Goal: Task Accomplishment & Management: Manage account settings

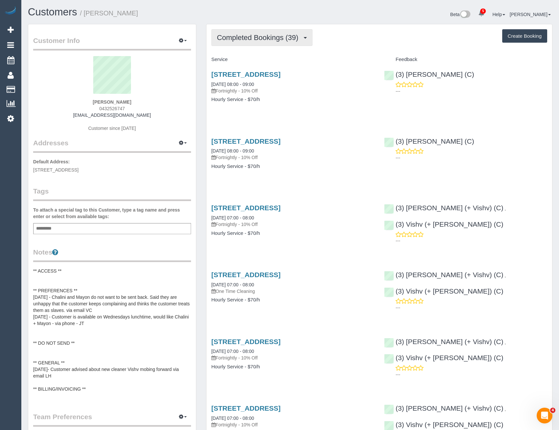
click at [282, 39] on span "Completed Bookings (39)" at bounding box center [259, 37] width 85 height 8
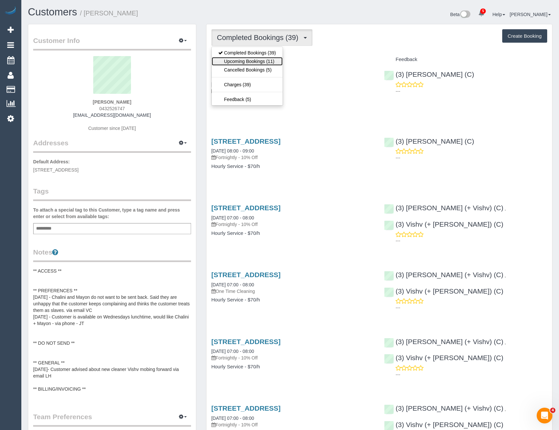
click at [276, 61] on link "Upcoming Bookings (11)" at bounding box center [247, 61] width 71 height 9
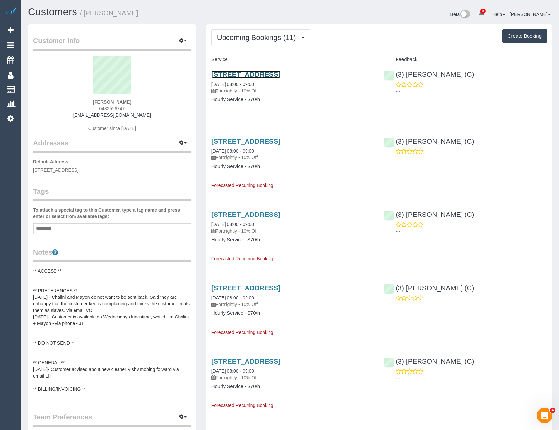
click at [279, 73] on link "5 Shearman Cres, Mentone, VIC 3194" at bounding box center [245, 75] width 69 height 8
click at [252, 44] on button "Upcoming Bookings (11)" at bounding box center [260, 37] width 99 height 17
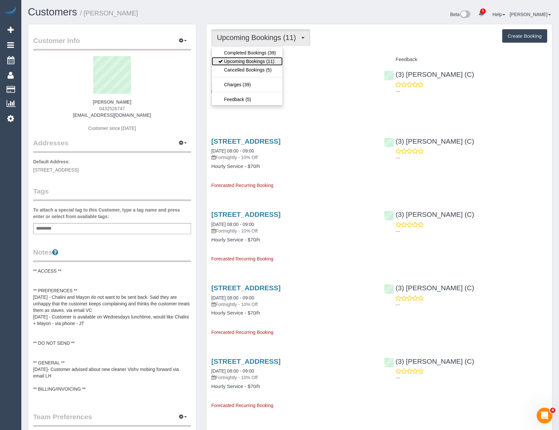
click at [262, 57] on link "Upcoming Bookings (11)" at bounding box center [247, 61] width 71 height 9
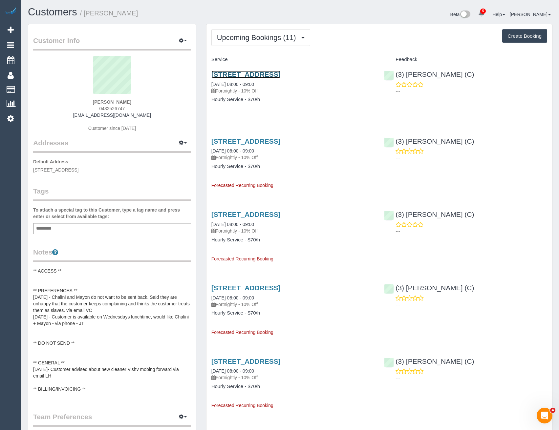
click at [281, 73] on link "5 Shearman Cres, Mentone, VIC 3194" at bounding box center [245, 75] width 69 height 8
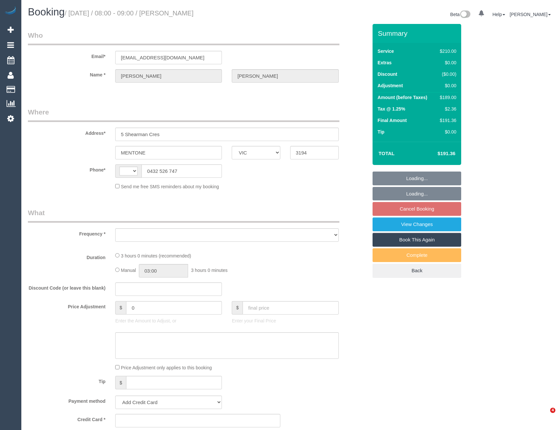
select select "VIC"
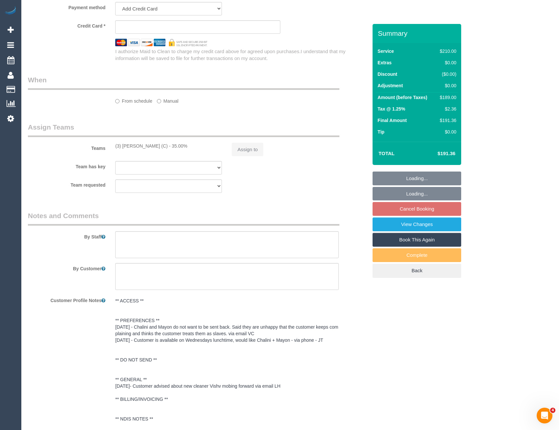
select select "string:AU"
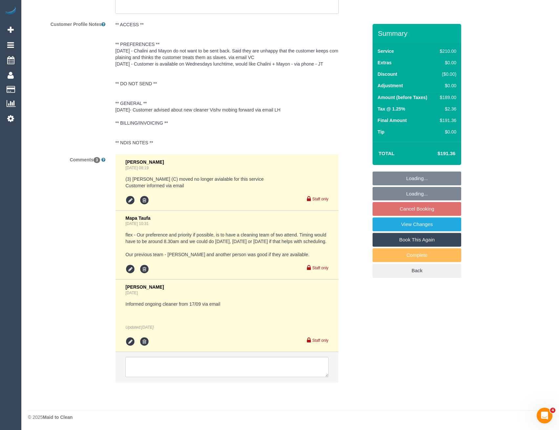
select select "object:950"
select select "string:stripe-pm_1Qradk2GScqysDRVNu1NuYHD"
select select "180"
select select "number:27"
select select "number:14"
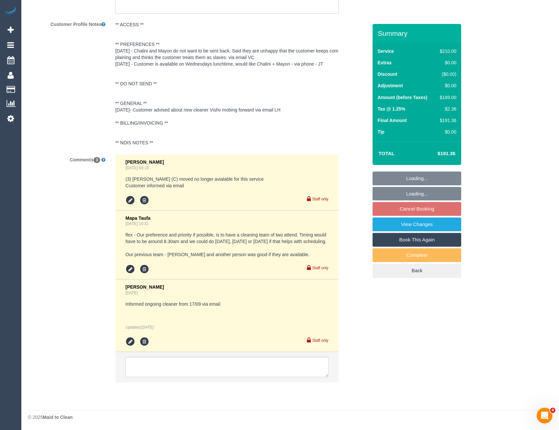
select select "number:18"
select select "number:22"
select select "number:34"
select select "number:12"
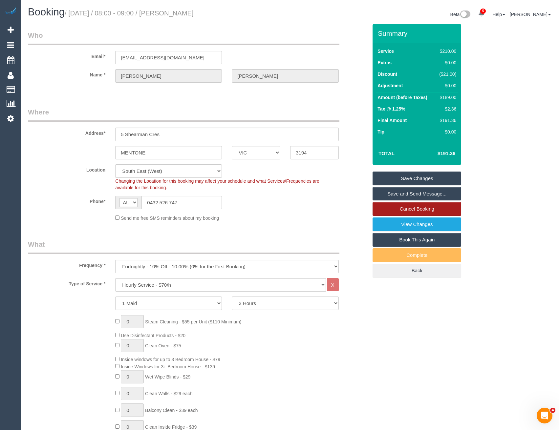
click at [416, 214] on link "Cancel Booking" at bounding box center [416, 209] width 89 height 14
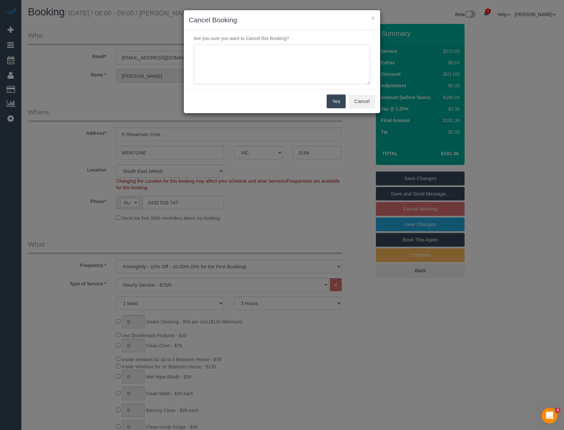
click at [252, 67] on textarea at bounding box center [282, 65] width 177 height 40
click at [207, 48] on textarea at bounding box center [282, 65] width 177 height 40
type textarea "Wants to wait for team of 2 - via email - BB"
click at [333, 100] on button "Yes" at bounding box center [335, 101] width 19 height 14
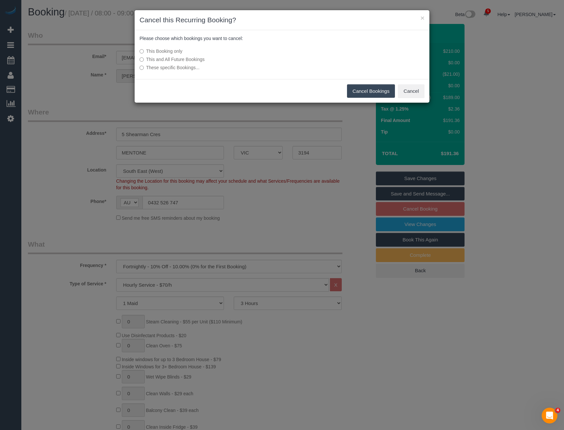
click at [360, 92] on button "Cancel Bookings" at bounding box center [371, 91] width 48 height 14
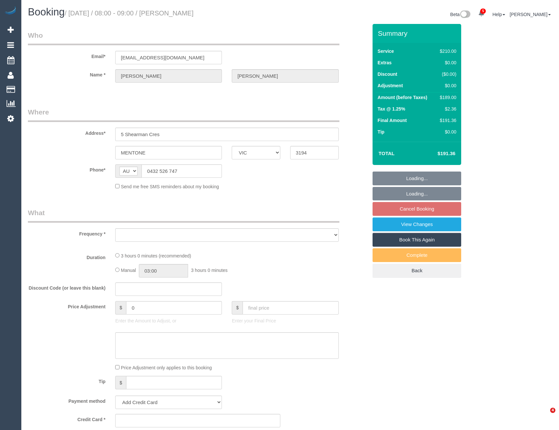
select select "VIC"
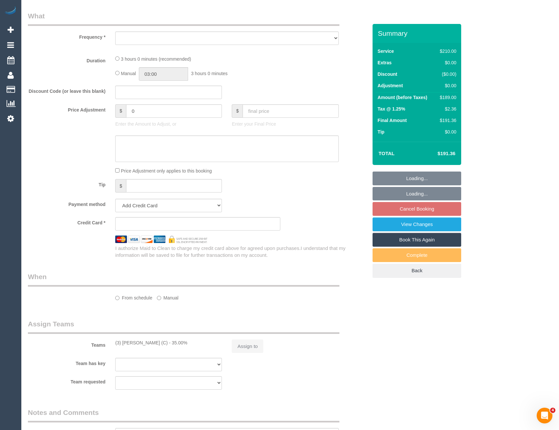
select select "string:stripe-pm_1Qradk2GScqysDRVNu1NuYHD"
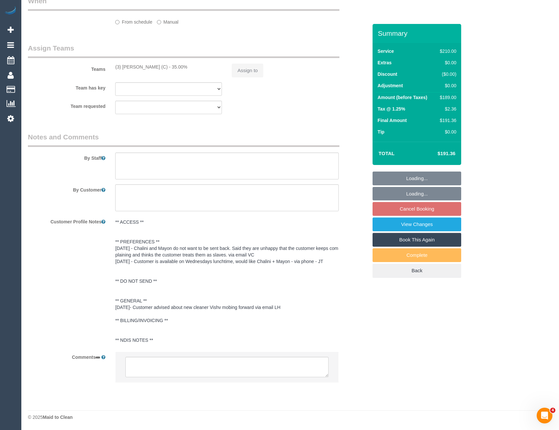
select select "object:573"
select select "180"
select select "number:27"
select select "number:14"
select select "number:18"
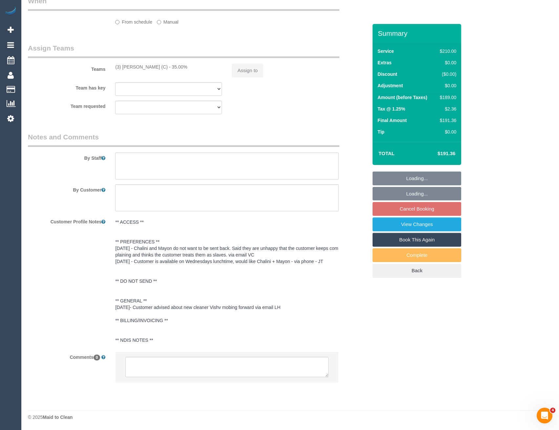
select select "number:22"
select select "number:34"
select select "number:12"
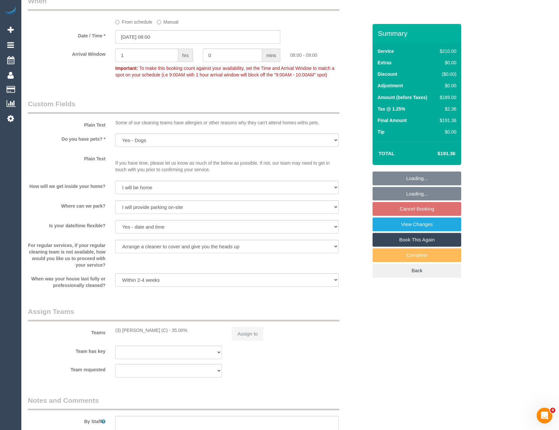
select select "object:1407"
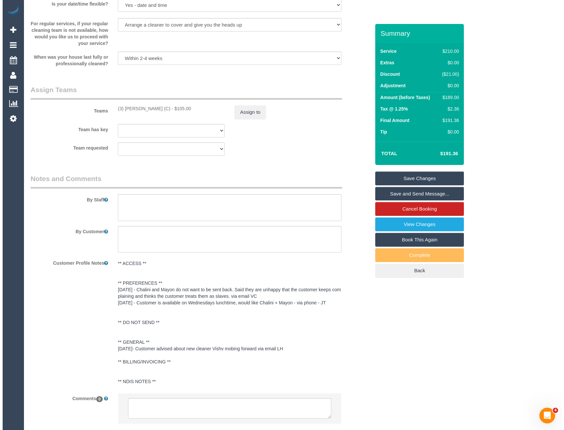
scroll to position [970, 0]
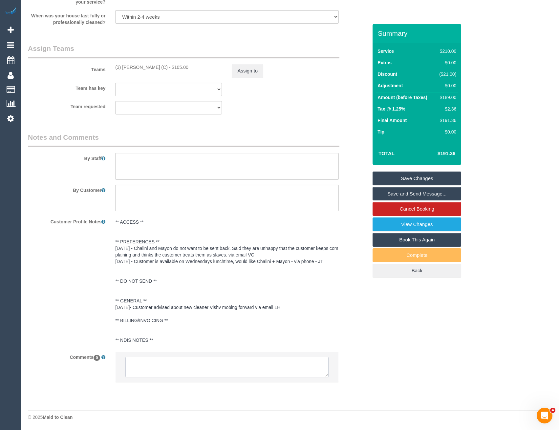
click at [161, 360] on textarea at bounding box center [226, 367] width 203 height 20
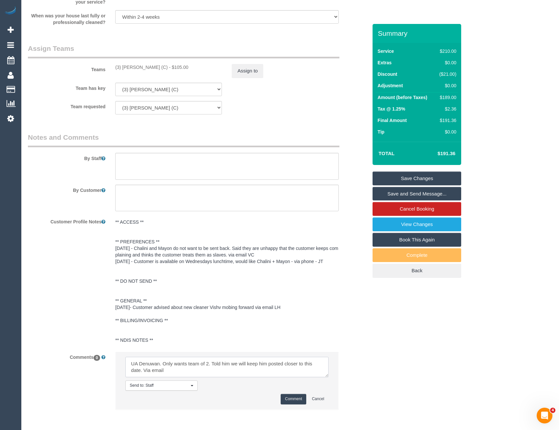
type textarea "UA Denuwan. Only wants team of 2. Told him we will keep him posted closer to th…"
click at [291, 398] on button "Comment" at bounding box center [294, 399] width 26 height 10
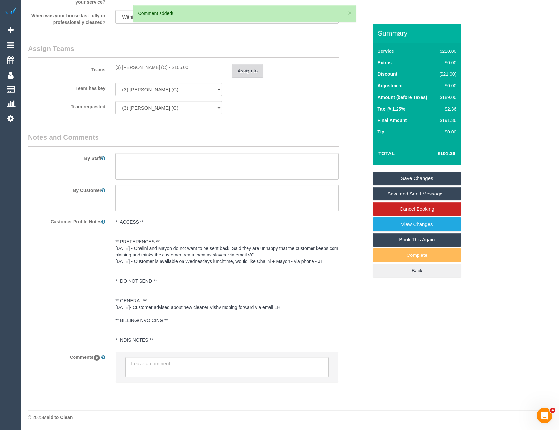
click at [237, 76] on button "Assign to" at bounding box center [247, 71] width 31 height 14
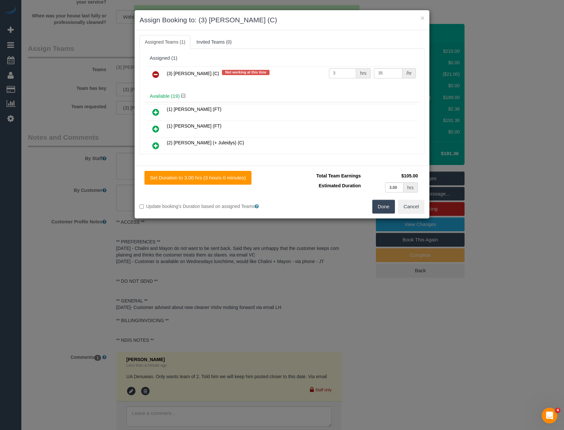
click at [157, 74] on icon at bounding box center [155, 75] width 7 height 8
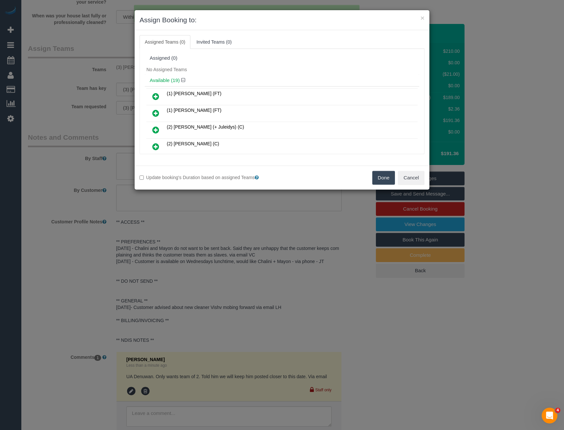
click at [377, 180] on button "Done" at bounding box center [383, 178] width 23 height 14
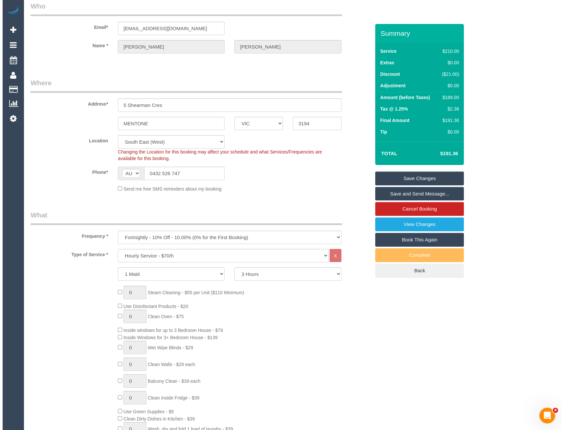
scroll to position [0, 0]
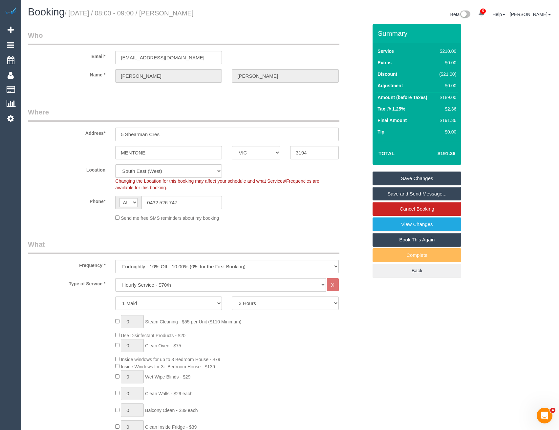
click at [414, 178] on link "Save Changes" at bounding box center [416, 179] width 89 height 14
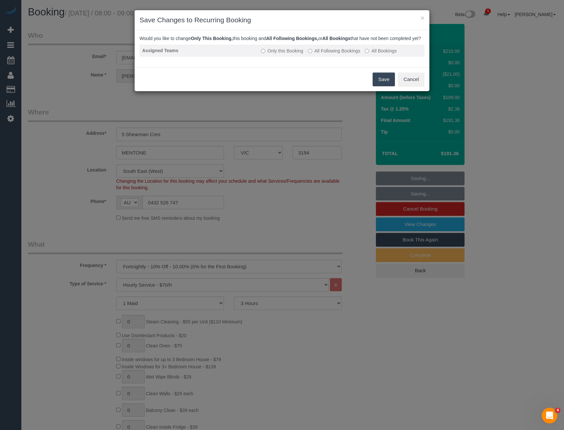
click at [317, 54] on label "All Following Bookings" at bounding box center [334, 51] width 52 height 7
click at [389, 86] on button "Save" at bounding box center [383, 80] width 22 height 14
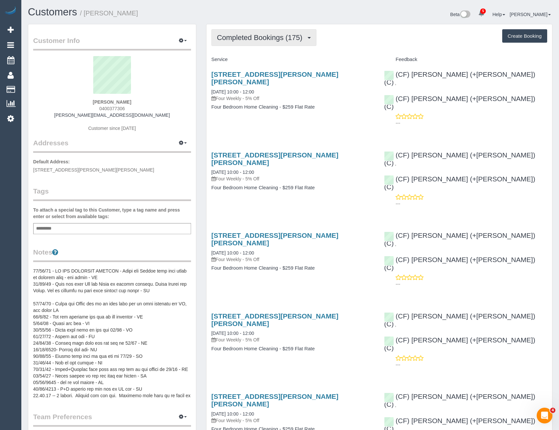
click at [273, 45] on button "Completed Bookings (175)" at bounding box center [263, 37] width 105 height 17
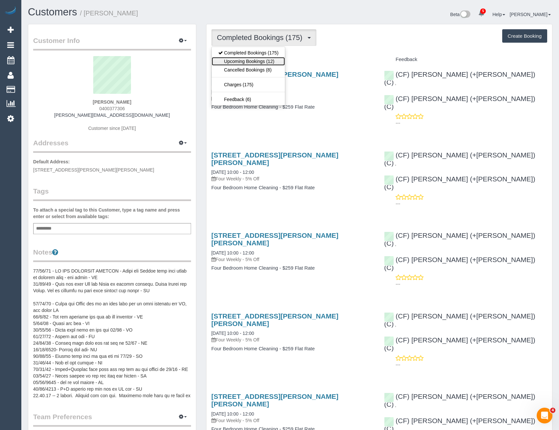
click at [271, 62] on link "Upcoming Bookings (12)" at bounding box center [248, 61] width 73 height 9
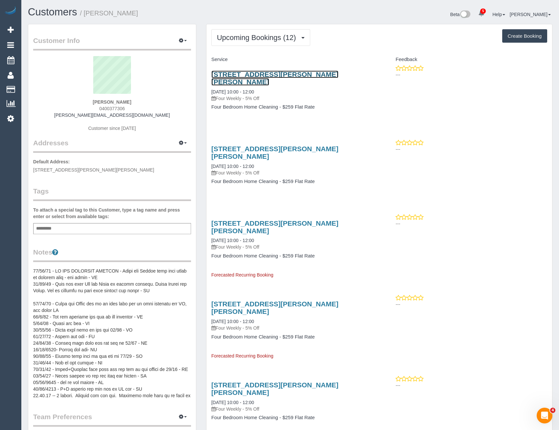
click at [310, 75] on link "116 Smith St, Thornbury, VIC 3071" at bounding box center [274, 78] width 127 height 15
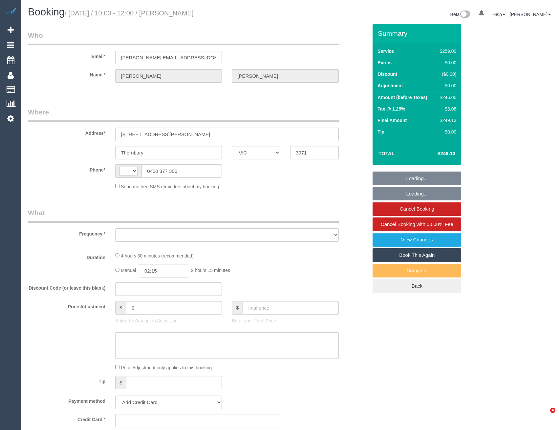
select select "VIC"
select select "string:AU"
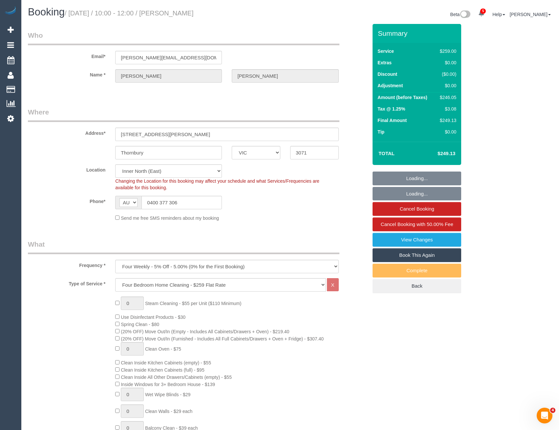
select select "object:874"
select select "string:stripe-pm_1R7EU12GScqysDRVlZP1YM6c"
select select "number:28"
select select "number:15"
select select "number:19"
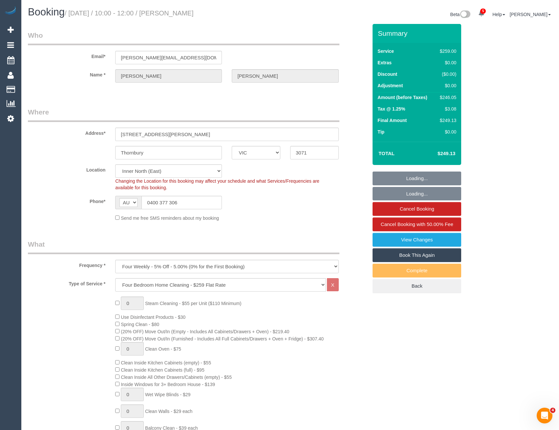
select select "number:22"
select select "number:34"
select select "spot1"
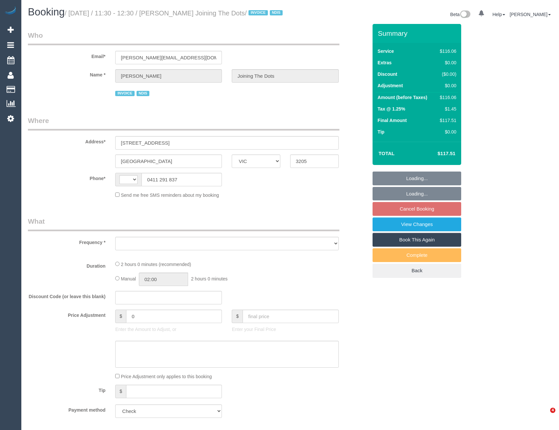
select select "VIC"
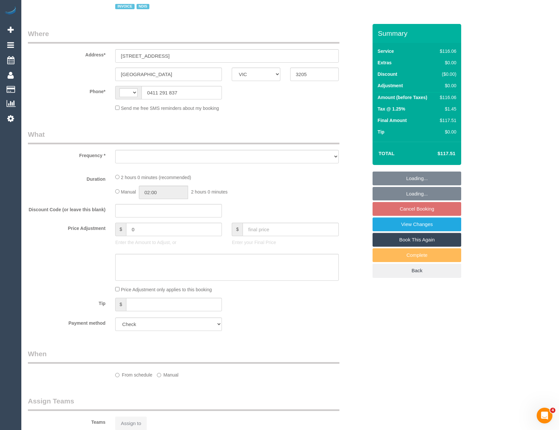
scroll to position [164, 0]
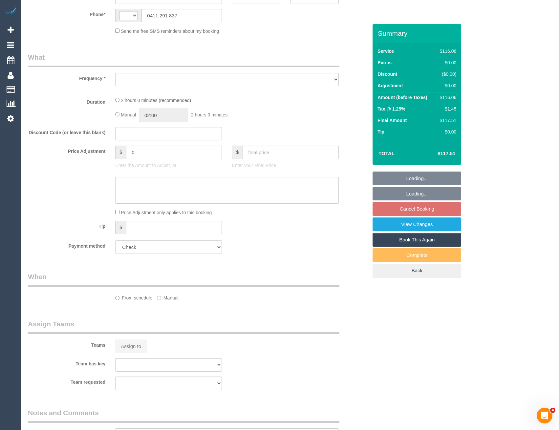
select select "string:AU"
select select "object:317"
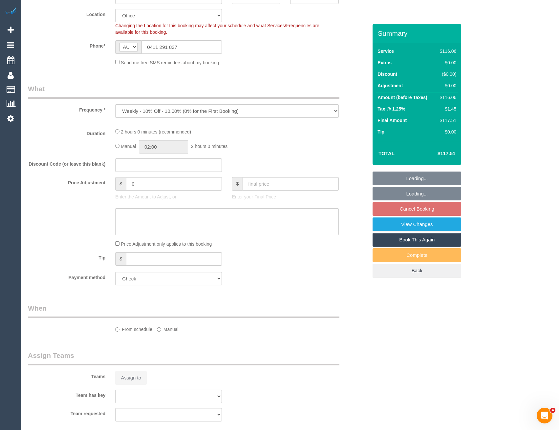
select select "number:28"
select select "number:14"
select select "number:19"
select select "number:36"
select select "number:35"
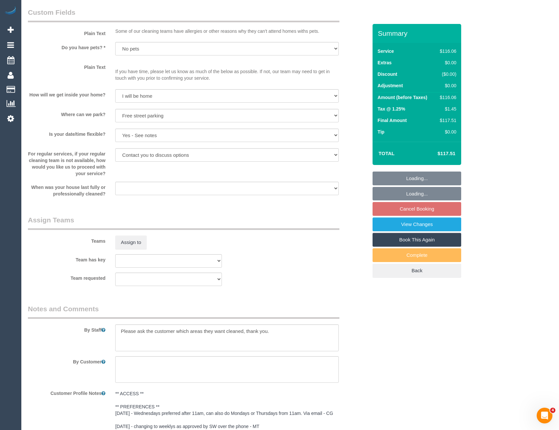
select select "object:2071"
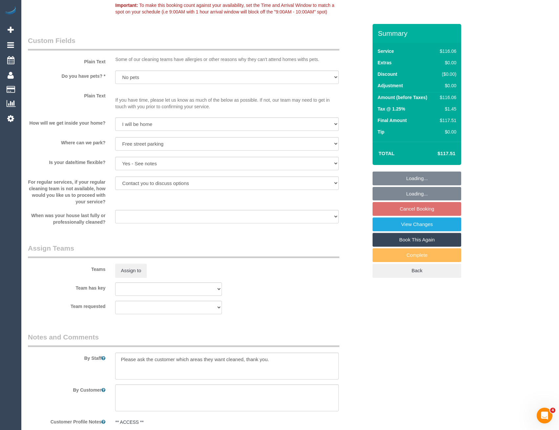
scroll to position [623, 0]
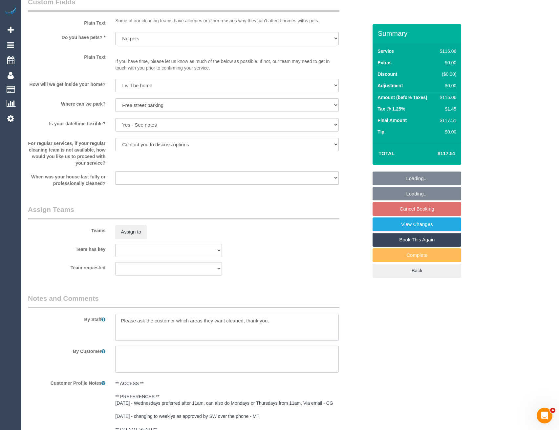
click at [118, 323] on textarea at bounding box center [226, 327] width 223 height 27
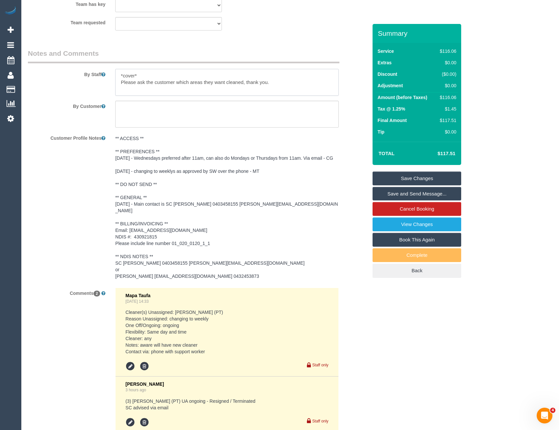
scroll to position [951, 0]
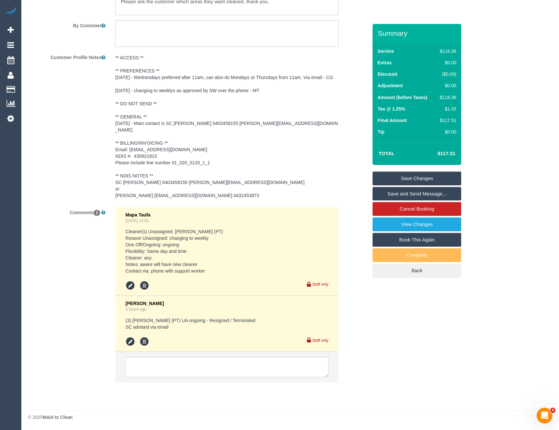
type textarea "*cover* Please ask the customer which areas they want cleaned, thank you."
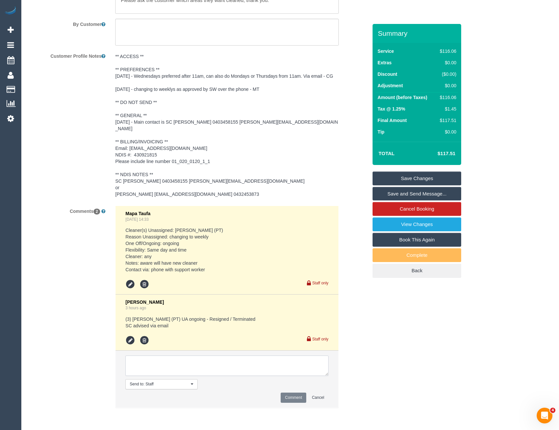
drag, startPoint x: 168, startPoint y: 357, endPoint x: 170, endPoint y: 360, distance: 3.8
click at [168, 358] on textarea at bounding box center [226, 366] width 203 height 20
type textarea "Inf SC via email one off cover"
click at [288, 399] on button "Comment" at bounding box center [294, 398] width 26 height 10
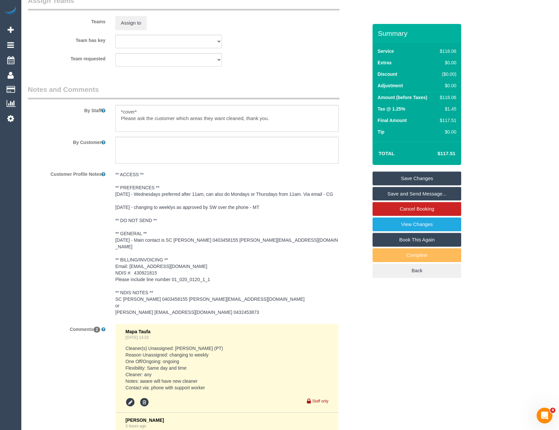
scroll to position [754, 0]
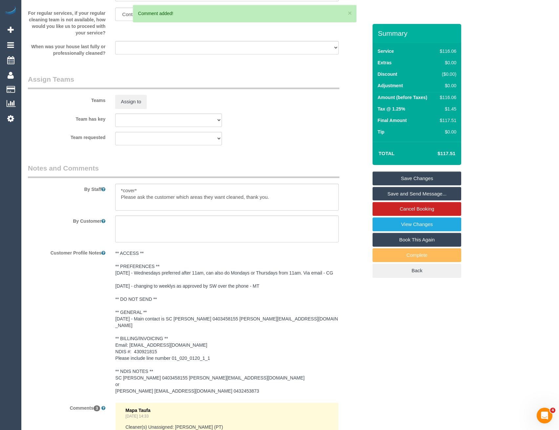
click at [289, 327] on pre "** ACCESS ** ** PREFERENCES ** [DATE] - Wednesdays preferred after 11am, can al…" at bounding box center [226, 322] width 223 height 144
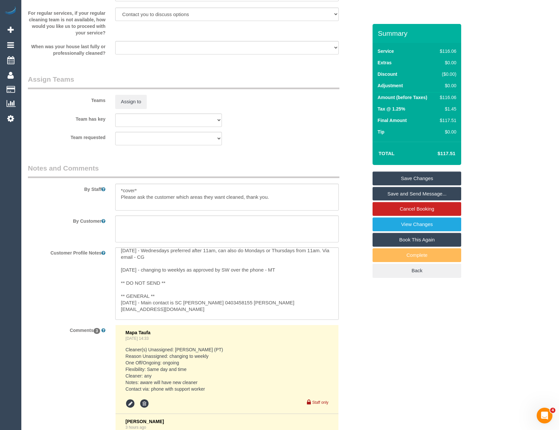
scroll to position [33, 0]
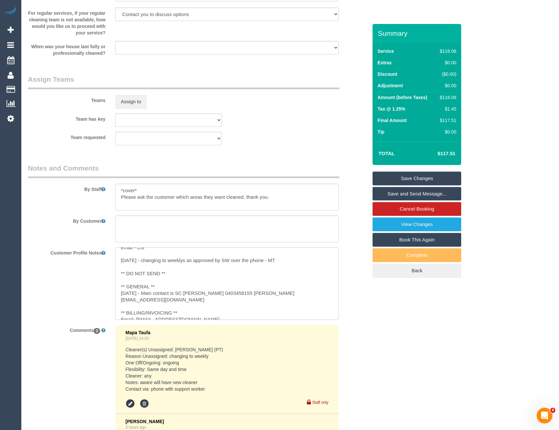
drag, startPoint x: 308, startPoint y: 301, endPoint x: 247, endPoint y: 301, distance: 60.7
click at [245, 302] on textarea "** ACCESS ** ** PREFERENCES ** [DATE] - Wednesdays preferred after 11am, can al…" at bounding box center [226, 283] width 223 height 73
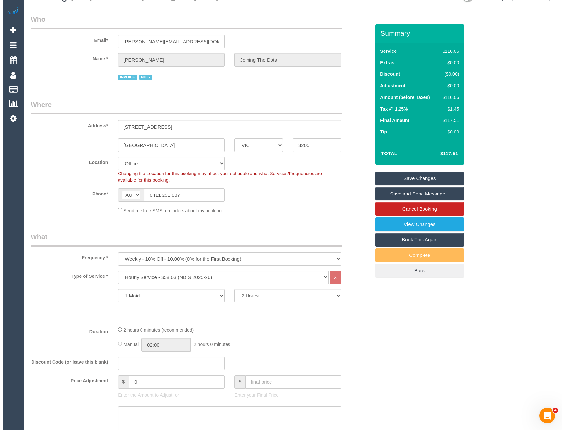
scroll to position [0, 0]
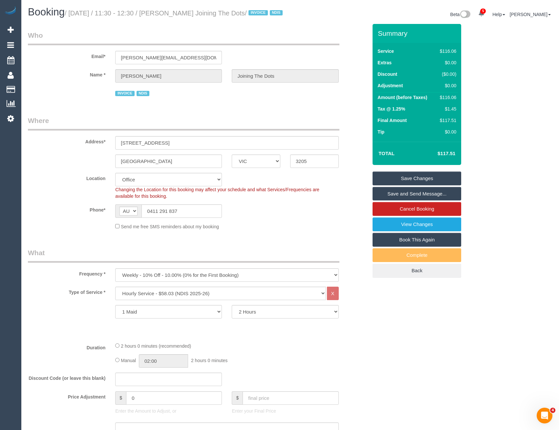
drag, startPoint x: 385, startPoint y: 183, endPoint x: 379, endPoint y: 185, distance: 6.1
click at [385, 183] on link "Save Changes" at bounding box center [416, 179] width 89 height 14
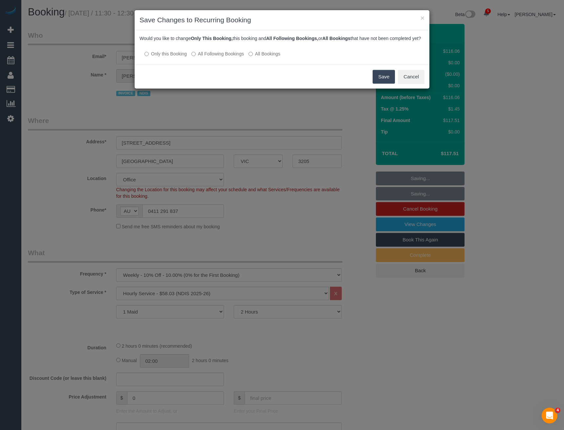
click at [380, 83] on button "Save" at bounding box center [383, 77] width 22 height 14
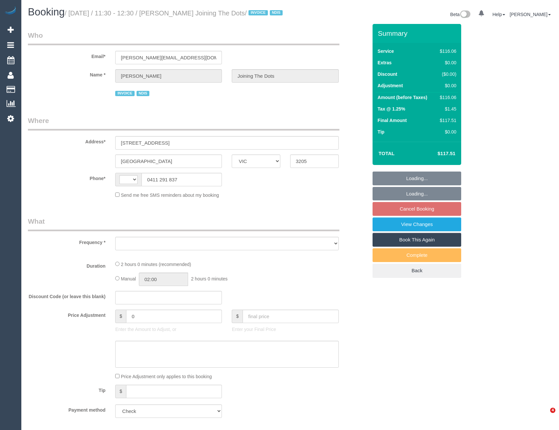
select select "VIC"
select select "string:AU"
select select "object:591"
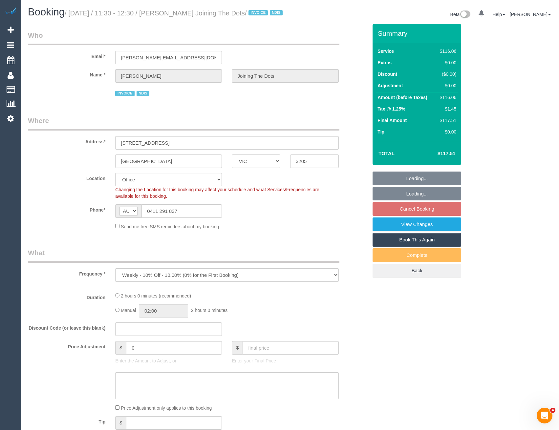
select select "number:28"
select select "number:14"
select select "number:19"
select select "number:36"
select select "number:35"
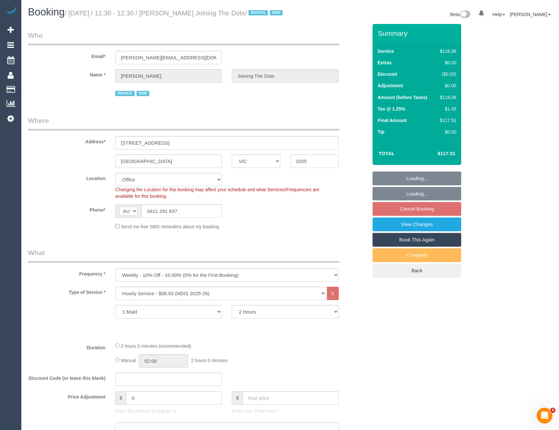
select select "object:2093"
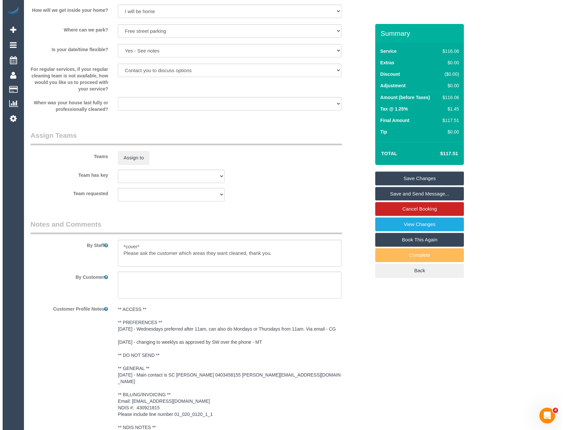
scroll to position [722, 0]
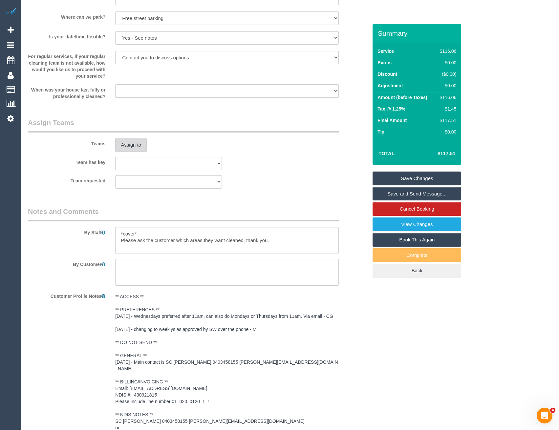
click at [127, 147] on button "Assign to" at bounding box center [130, 145] width 31 height 14
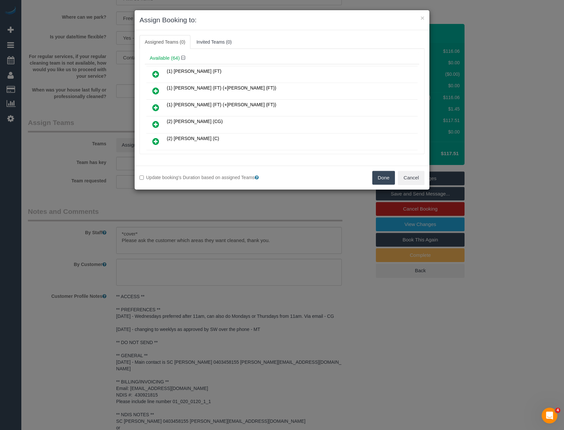
scroll to position [66, 0]
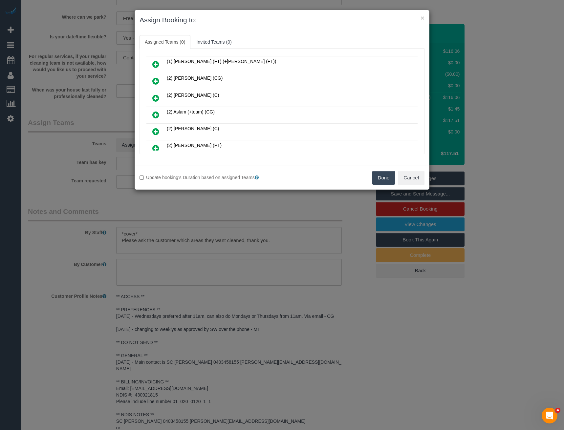
click at [156, 146] on icon at bounding box center [155, 148] width 7 height 8
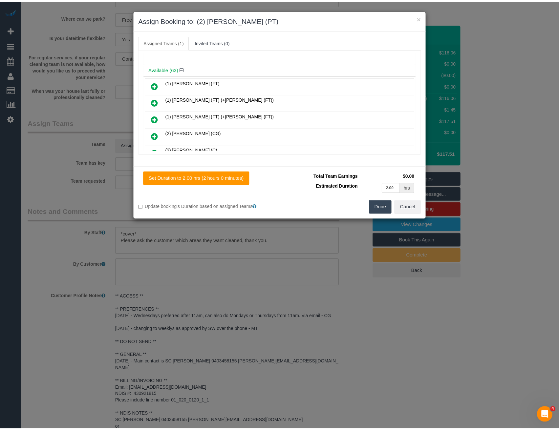
scroll to position [0, 0]
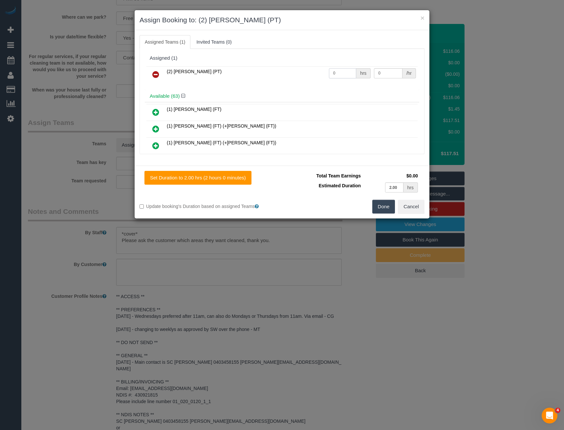
drag, startPoint x: 337, startPoint y: 73, endPoint x: 280, endPoint y: 72, distance: 57.8
click at [282, 72] on tr "(2) [PERSON_NAME] (PT) 0 hrs 0 /hr" at bounding box center [281, 74] width 271 height 17
type input "2"
type input "37.5"
click at [378, 202] on button "Done" at bounding box center [383, 207] width 23 height 14
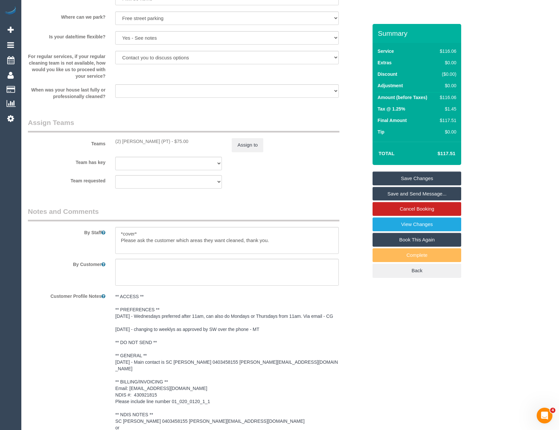
click at [401, 185] on link "Save Changes" at bounding box center [416, 179] width 89 height 14
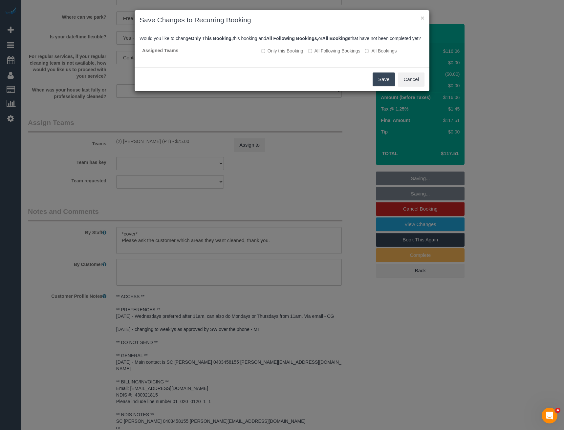
click at [380, 86] on button "Save" at bounding box center [383, 80] width 22 height 14
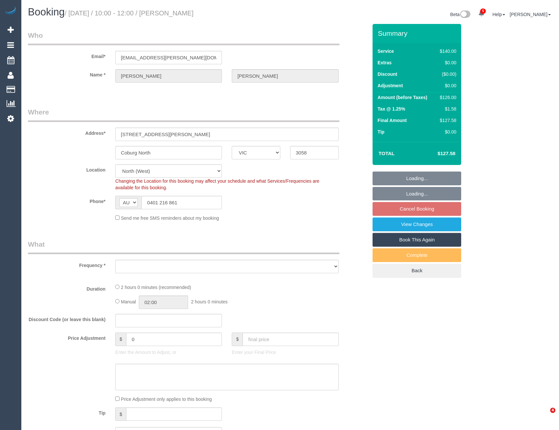
select select "VIC"
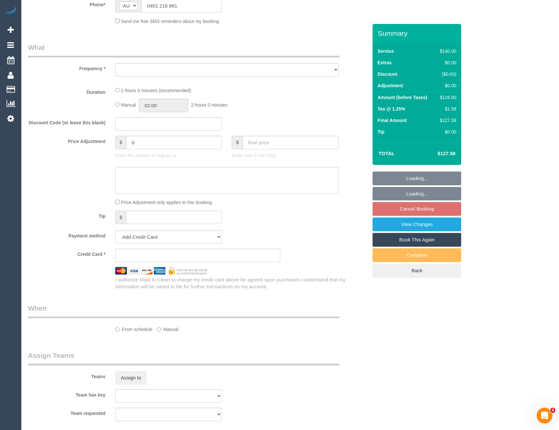
scroll to position [275, 0]
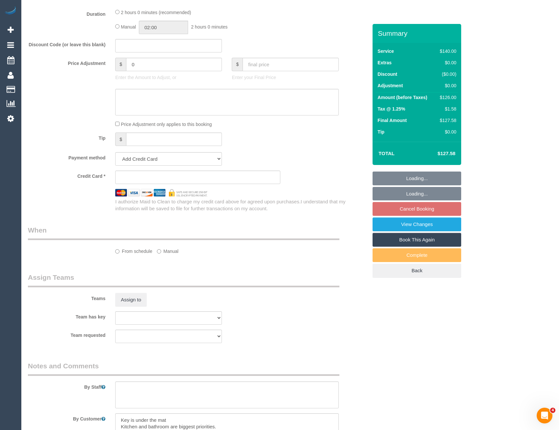
select select "string:stripe-pm_1RyLhj2GScqysDRVIzjT5YzT"
select select "number:29"
select select "number:14"
select select "number:18"
select select "number:24"
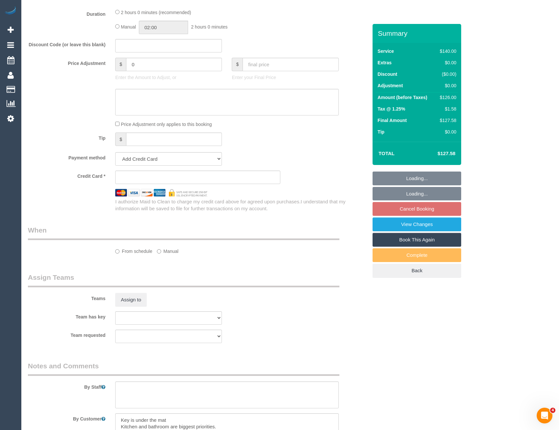
select select "number:34"
select select "number:26"
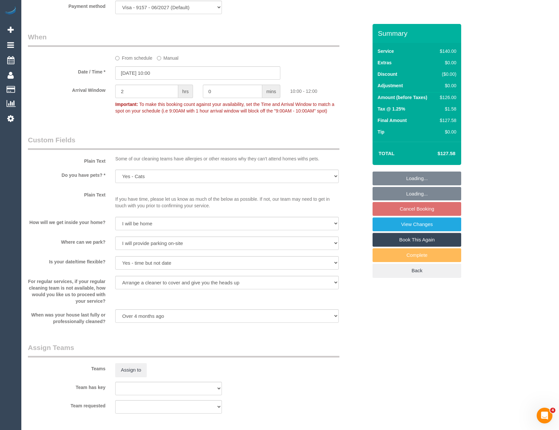
select select "object:1635"
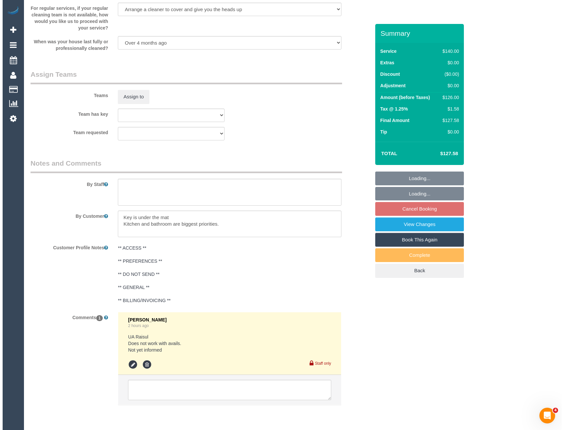
scroll to position [967, 0]
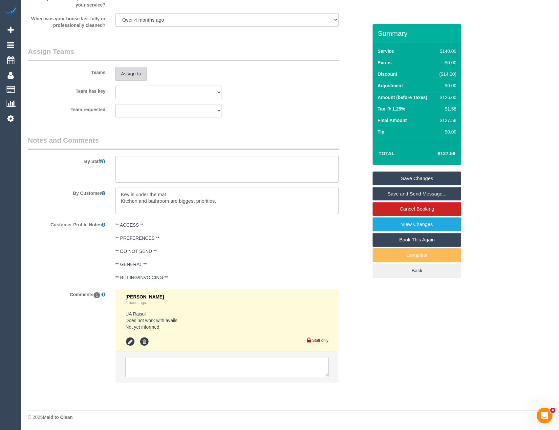
click at [130, 73] on button "Assign to" at bounding box center [130, 74] width 31 height 14
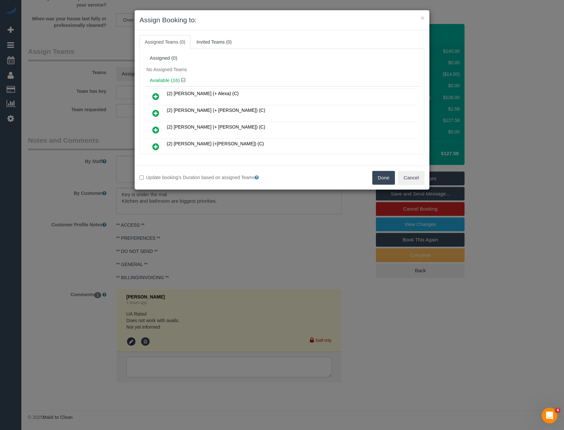
scroll to position [76, 0]
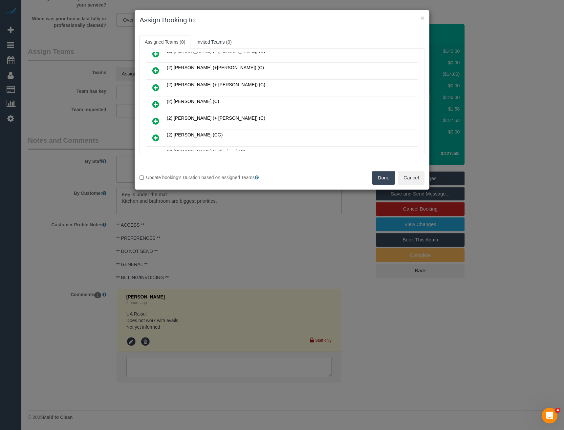
click at [154, 105] on icon at bounding box center [155, 104] width 7 height 8
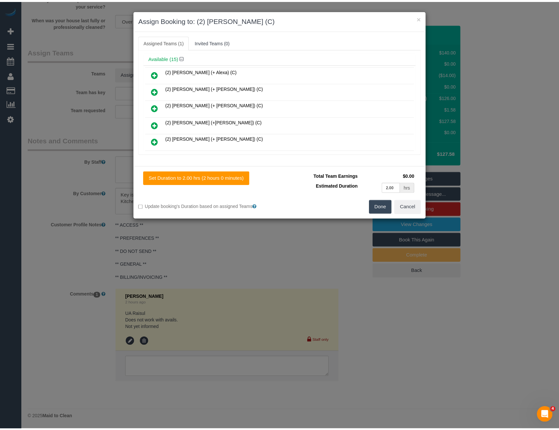
scroll to position [0, 0]
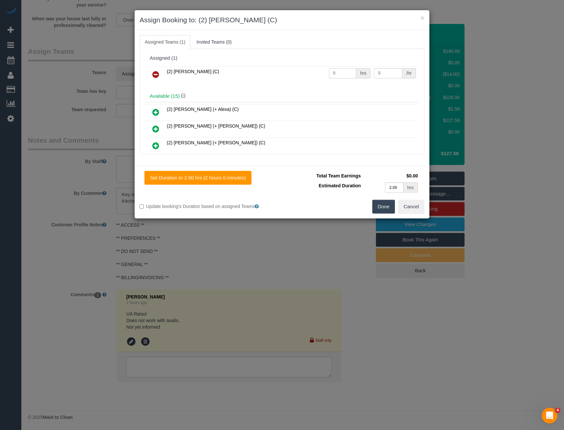
drag, startPoint x: 334, startPoint y: 74, endPoint x: 306, endPoint y: 75, distance: 27.6
click at [307, 75] on tr "(2) Karen Pinto (C) 0 hrs 0 /hr" at bounding box center [281, 74] width 271 height 17
type input "2"
type input "37.5"
click at [385, 213] on button "Done" at bounding box center [383, 207] width 23 height 14
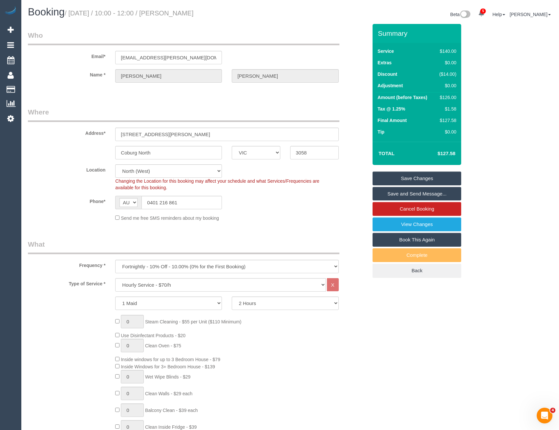
click at [418, 180] on link "Save Changes" at bounding box center [416, 179] width 89 height 14
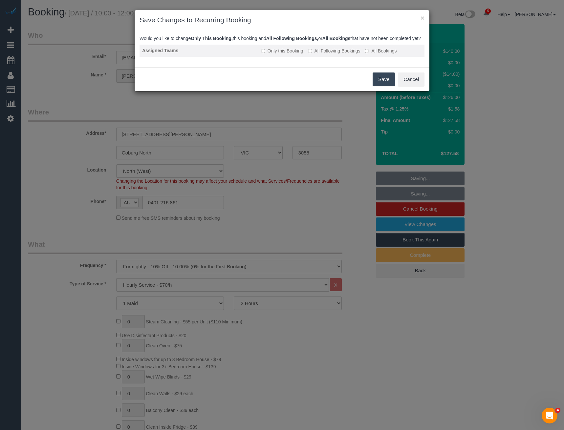
click at [311, 57] on td "Only this Booking All Following Bookings All Bookings" at bounding box center [341, 51] width 166 height 12
click at [334, 54] on label "All Following Bookings" at bounding box center [334, 51] width 52 height 7
click at [378, 86] on button "Save" at bounding box center [383, 80] width 22 height 14
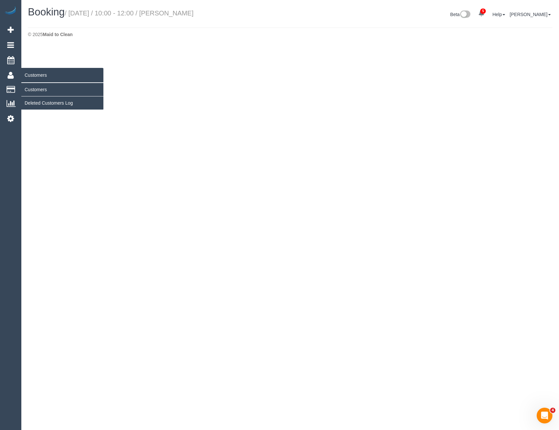
select select "VIC"
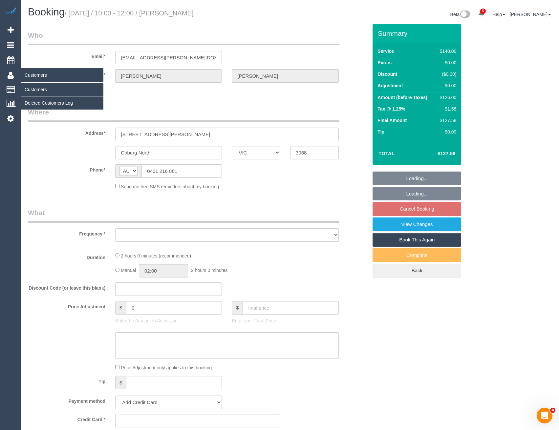
select select "object:5660"
select select "string:stripe-pm_1RyLhj2GScqysDRVIzjT5YzT"
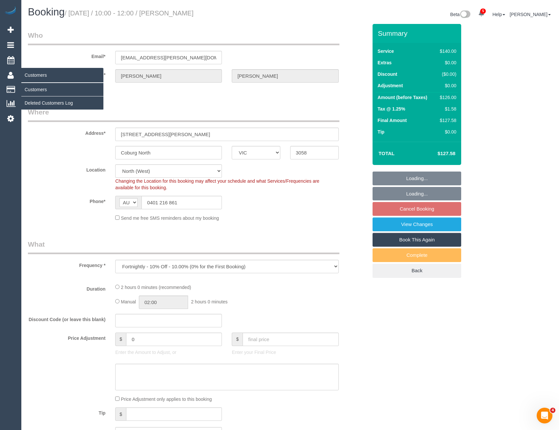
select select "number:29"
select select "number:14"
select select "number:18"
select select "number:24"
select select "number:34"
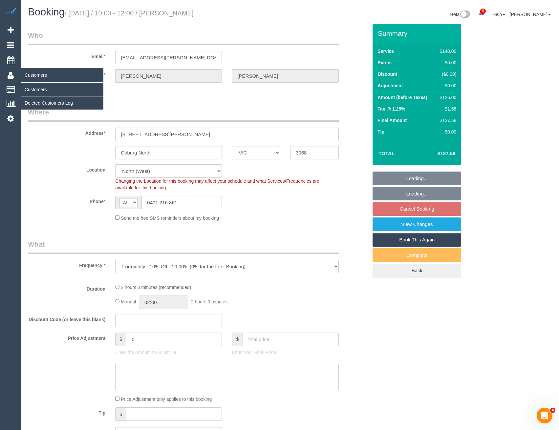
select select "number:26"
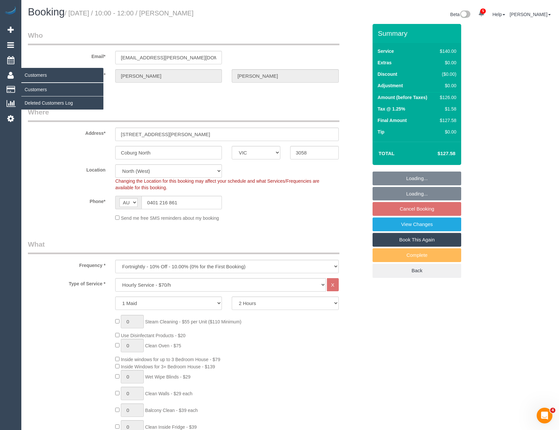
select select "object:5977"
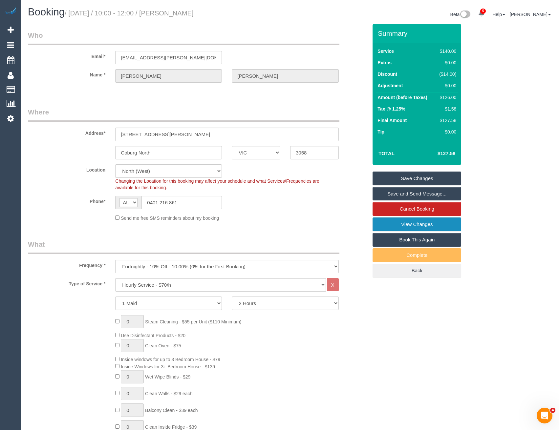
click at [426, 225] on link "View Changes" at bounding box center [416, 225] width 89 height 14
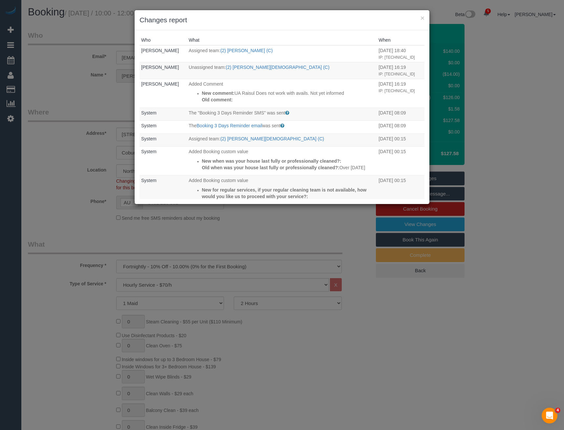
click at [268, 247] on div "× Changes report Who What When Bronie Bryant Assigned team: (2) Karen Pinto (C)…" at bounding box center [282, 215] width 564 height 430
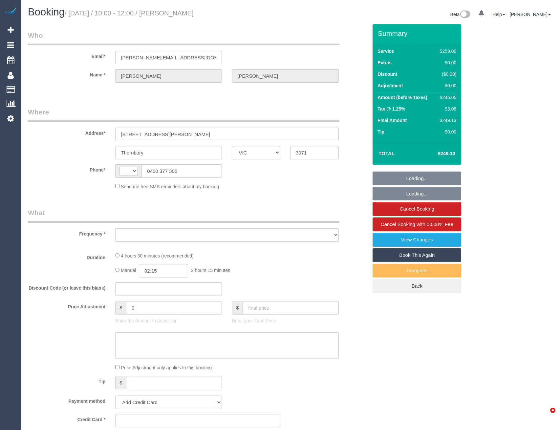
select select "VIC"
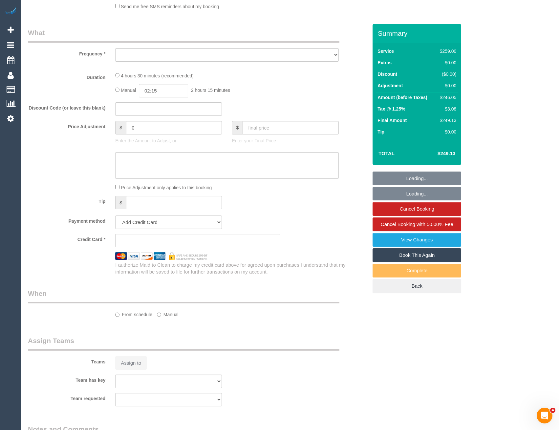
scroll to position [231, 0]
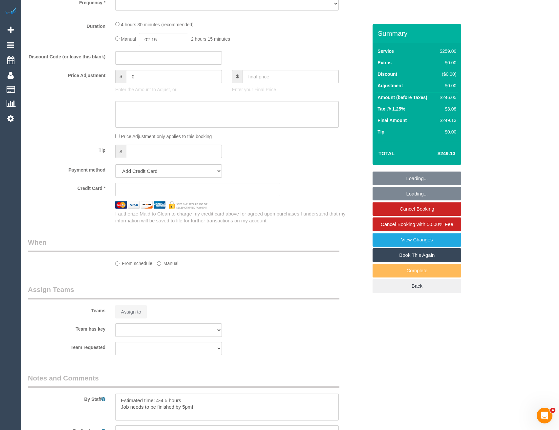
select select "string:AU"
select select "object:610"
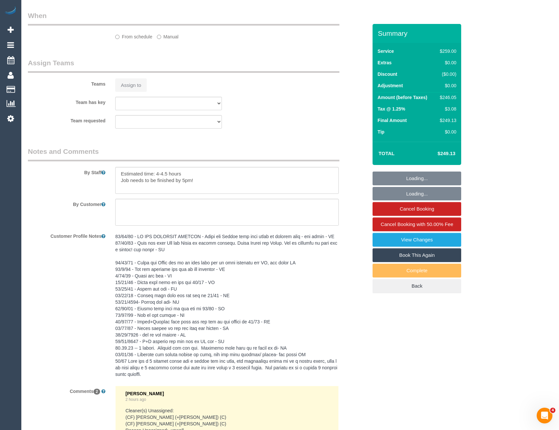
select select "string:stripe-pm_1R7EU12GScqysDRVlZP1YM6c"
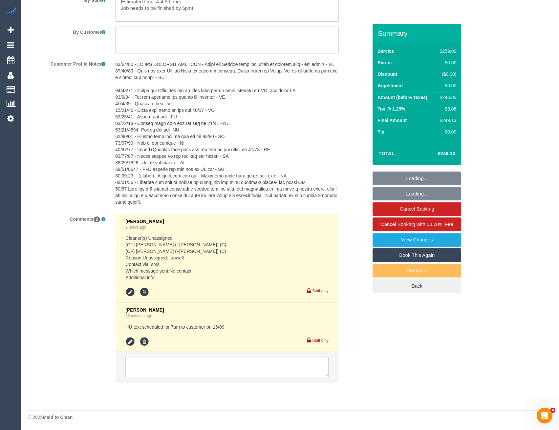
select select "number:28"
select select "number:15"
select select "number:19"
select select "number:22"
select select "number:34"
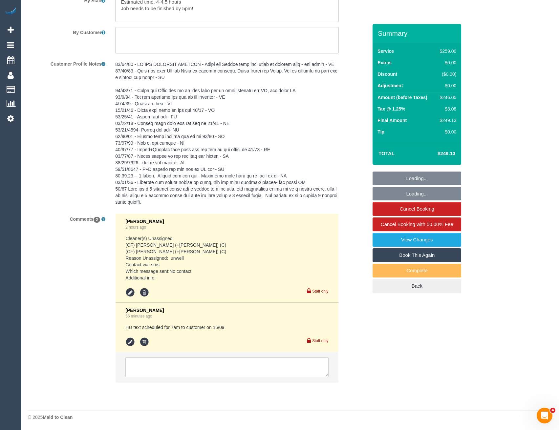
scroll to position [1124, 0]
click at [230, 364] on textarea at bounding box center [226, 367] width 203 height 20
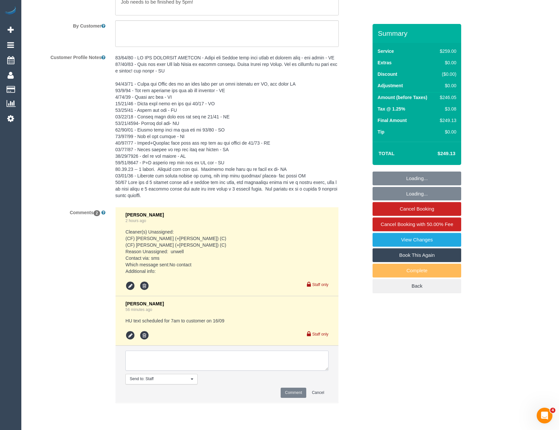
select select "object:885"
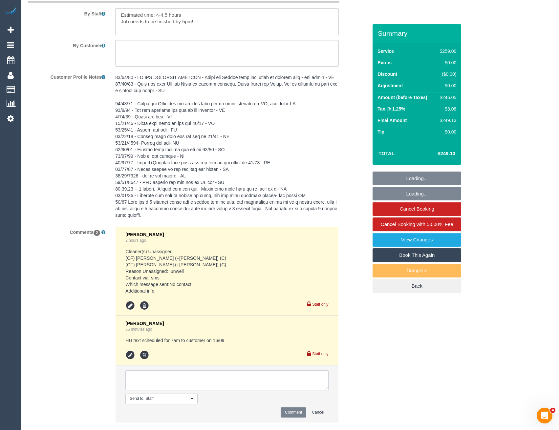
scroll to position [1143, 0]
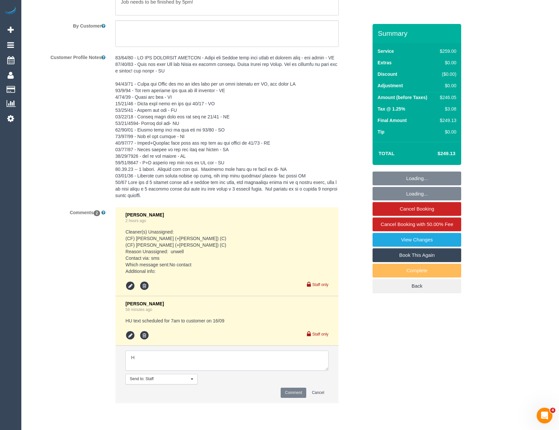
type textarea "Hi"
select select "spot1"
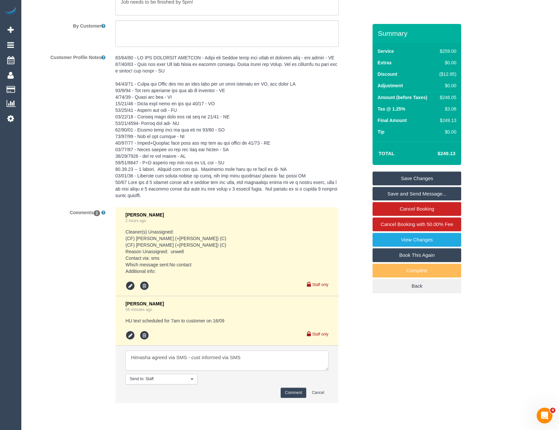
type textarea "Himasha agreed via SMS - cust informed via SMS"
click at [298, 398] on button "Comment" at bounding box center [294, 393] width 26 height 10
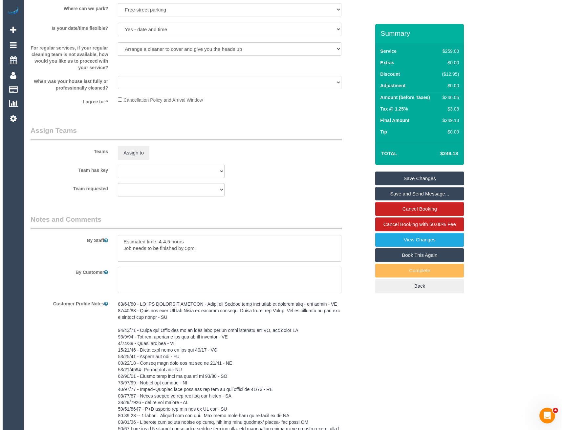
scroll to position [947, 0]
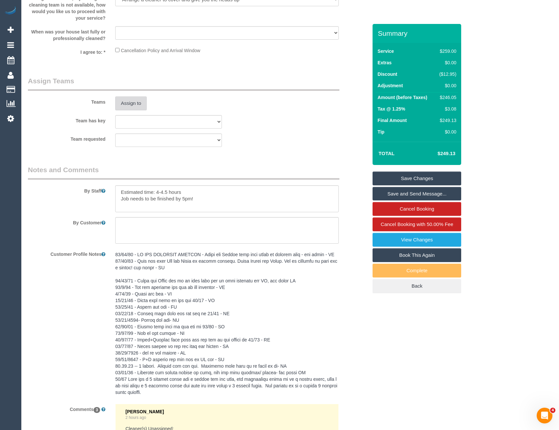
click at [133, 107] on button "Assign to" at bounding box center [130, 103] width 31 height 14
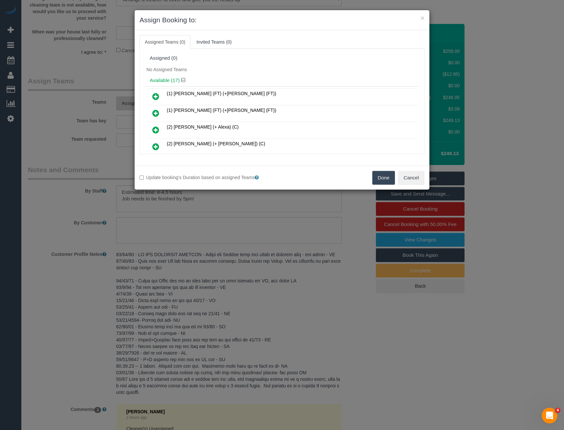
scroll to position [2317, 0]
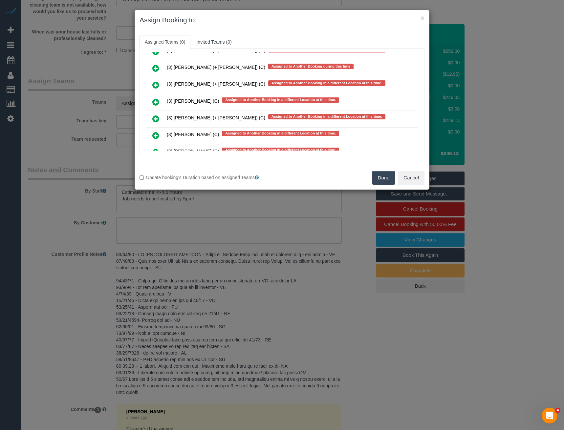
click at [156, 99] on icon at bounding box center [155, 102] width 7 height 8
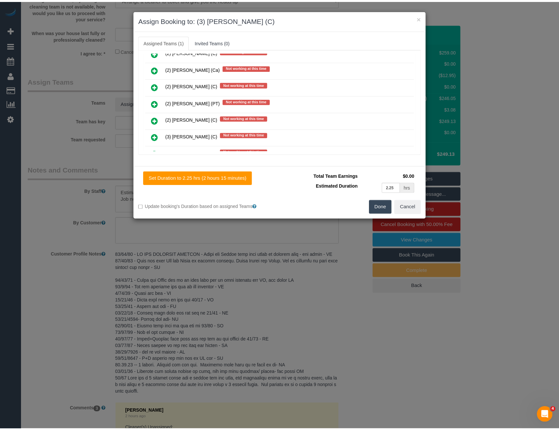
scroll to position [0, 0]
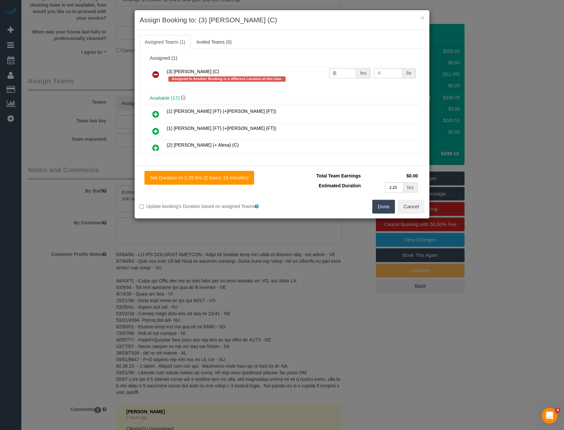
drag, startPoint x: 349, startPoint y: 74, endPoint x: 304, endPoint y: 75, distance: 45.0
click at [304, 75] on tr "(3) [PERSON_NAME] (C) Assigned to Another Booking in a different Location at th…" at bounding box center [281, 75] width 271 height 19
click at [346, 62] on div "Assigned (1)" at bounding box center [282, 58] width 274 height 12
drag, startPoint x: 338, startPoint y: 71, endPoint x: 305, endPoint y: 74, distance: 32.9
click at [309, 75] on tr "(3) [PERSON_NAME] (C) Assigned to Another Booking in a different Location at th…" at bounding box center [281, 75] width 271 height 19
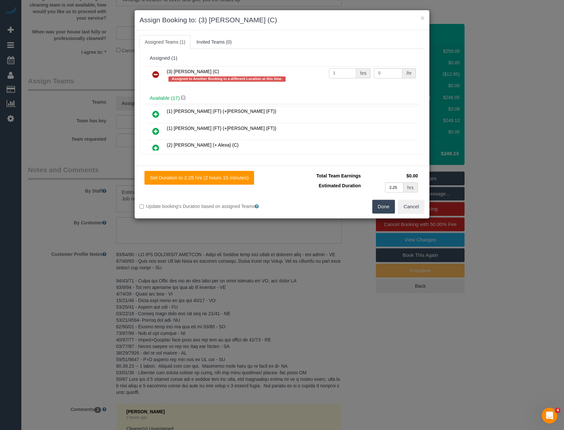
type input "1"
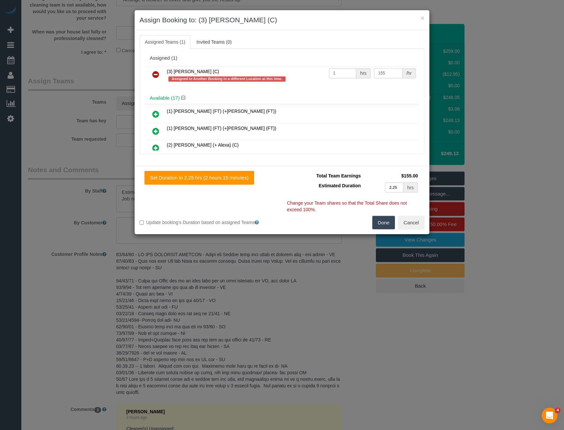
type input "155"
click at [379, 224] on button "Done" at bounding box center [383, 223] width 23 height 14
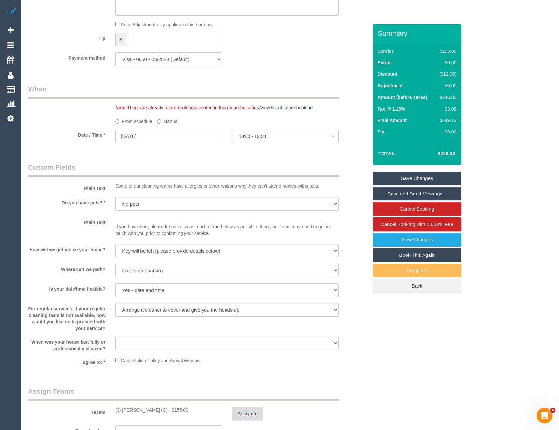
scroll to position [487, 0]
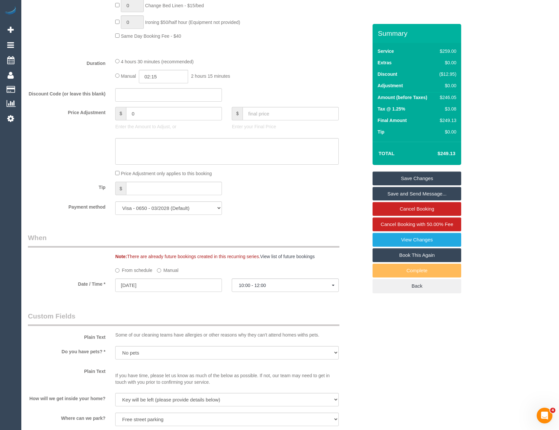
drag, startPoint x: 115, startPoint y: 59, endPoint x: 119, endPoint y: 62, distance: 5.6
click at [115, 60] on div "4 hours 30 minutes (recommended) Manual 02:15 2 hours 15 minutes" at bounding box center [226, 71] width 233 height 26
click at [120, 62] on div "4 hours 30 minutes (recommended)" at bounding box center [226, 61] width 223 height 7
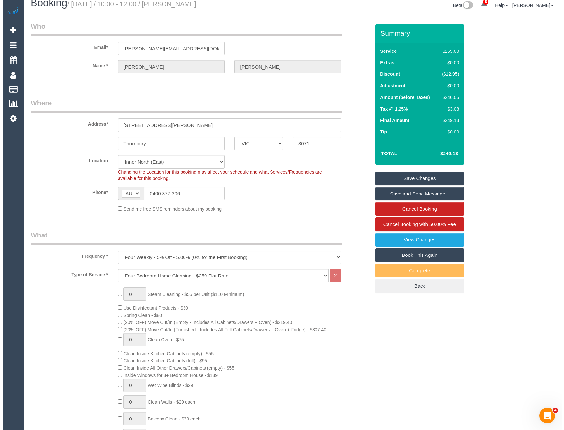
scroll to position [0, 0]
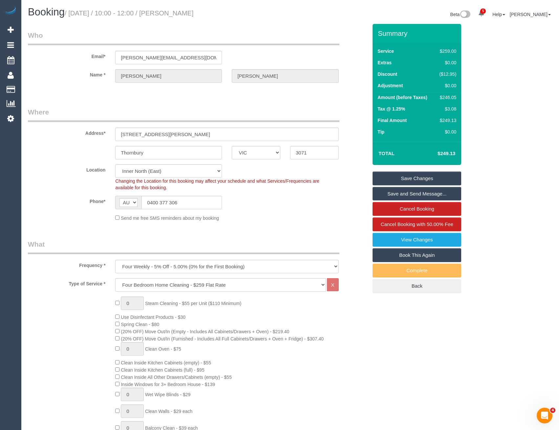
select select "spot13"
click at [388, 181] on link "Save Changes" at bounding box center [416, 179] width 89 height 14
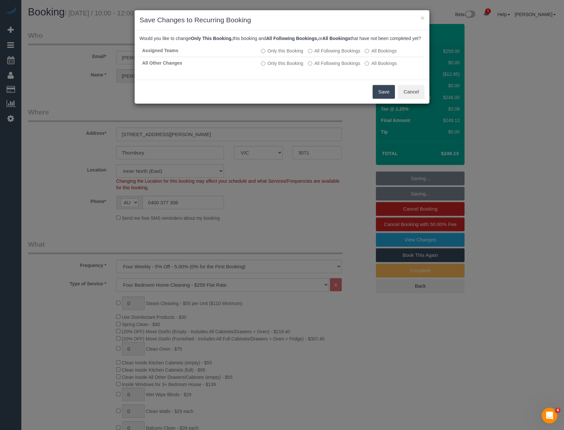
drag, startPoint x: 383, startPoint y: 98, endPoint x: 379, endPoint y: 97, distance: 4.0
click at [383, 98] on button "Save" at bounding box center [383, 92] width 22 height 14
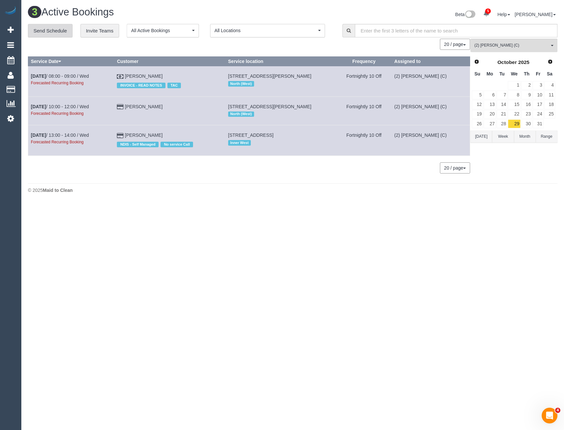
click at [68, 31] on link "Send Schedule" at bounding box center [50, 31] width 45 height 14
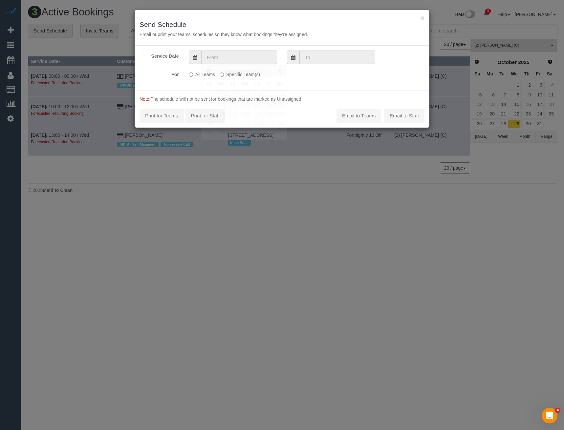
click at [237, 60] on input "text" at bounding box center [239, 57] width 76 height 13
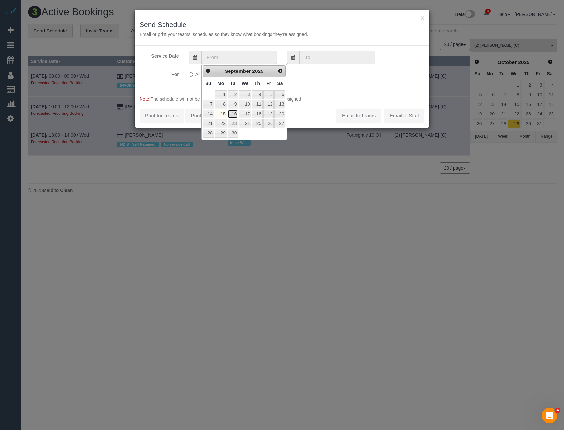
click at [233, 115] on link "16" at bounding box center [232, 114] width 10 height 9
type input "[DATE]"
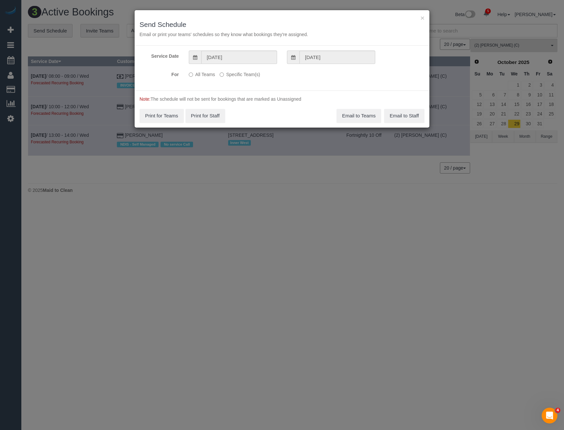
click at [239, 74] on label "Specific Team(s)" at bounding box center [240, 73] width 40 height 9
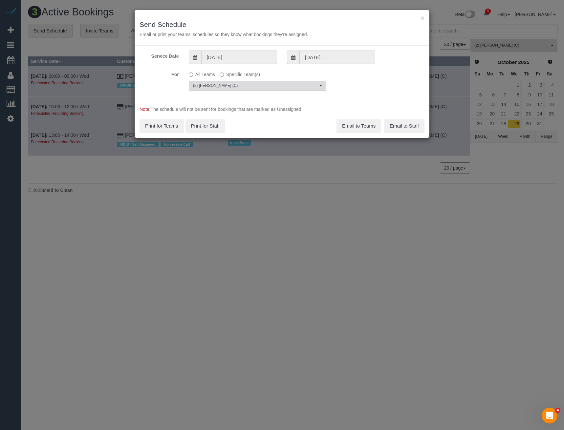
click at [237, 85] on span "(2) [PERSON_NAME] (C)" at bounding box center [255, 86] width 125 height 6
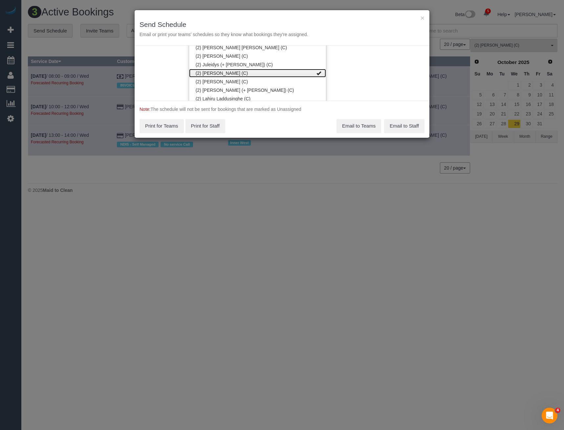
click at [230, 75] on link "(2) [PERSON_NAME] (C)" at bounding box center [257, 73] width 137 height 9
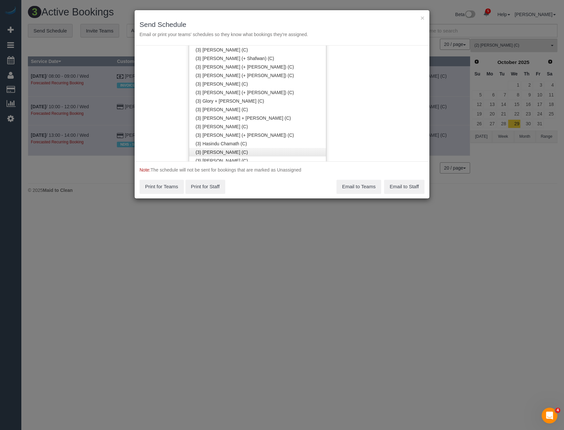
scroll to position [1107, 0]
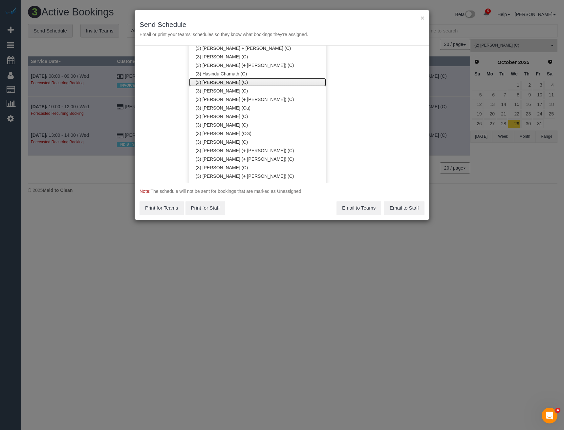
click at [227, 82] on link "(3) [PERSON_NAME] (C)" at bounding box center [257, 82] width 137 height 9
click at [372, 124] on div "Service Date [DATE] [DATE] For All Teams Specific Team(s) (3) [PERSON_NAME] (C)…" at bounding box center [282, 114] width 295 height 137
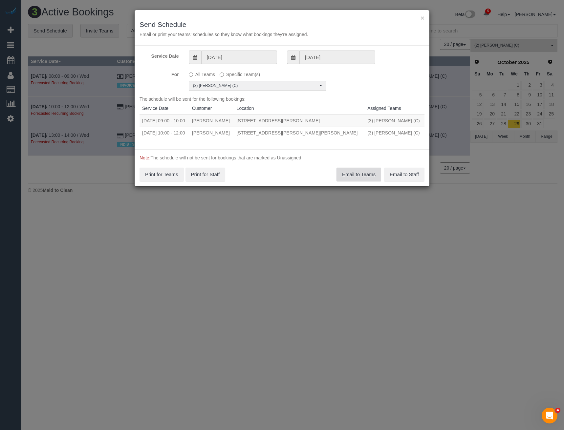
click at [344, 171] on button "Email to Teams" at bounding box center [358, 175] width 45 height 14
